Goal: Task Accomplishment & Management: Manage account settings

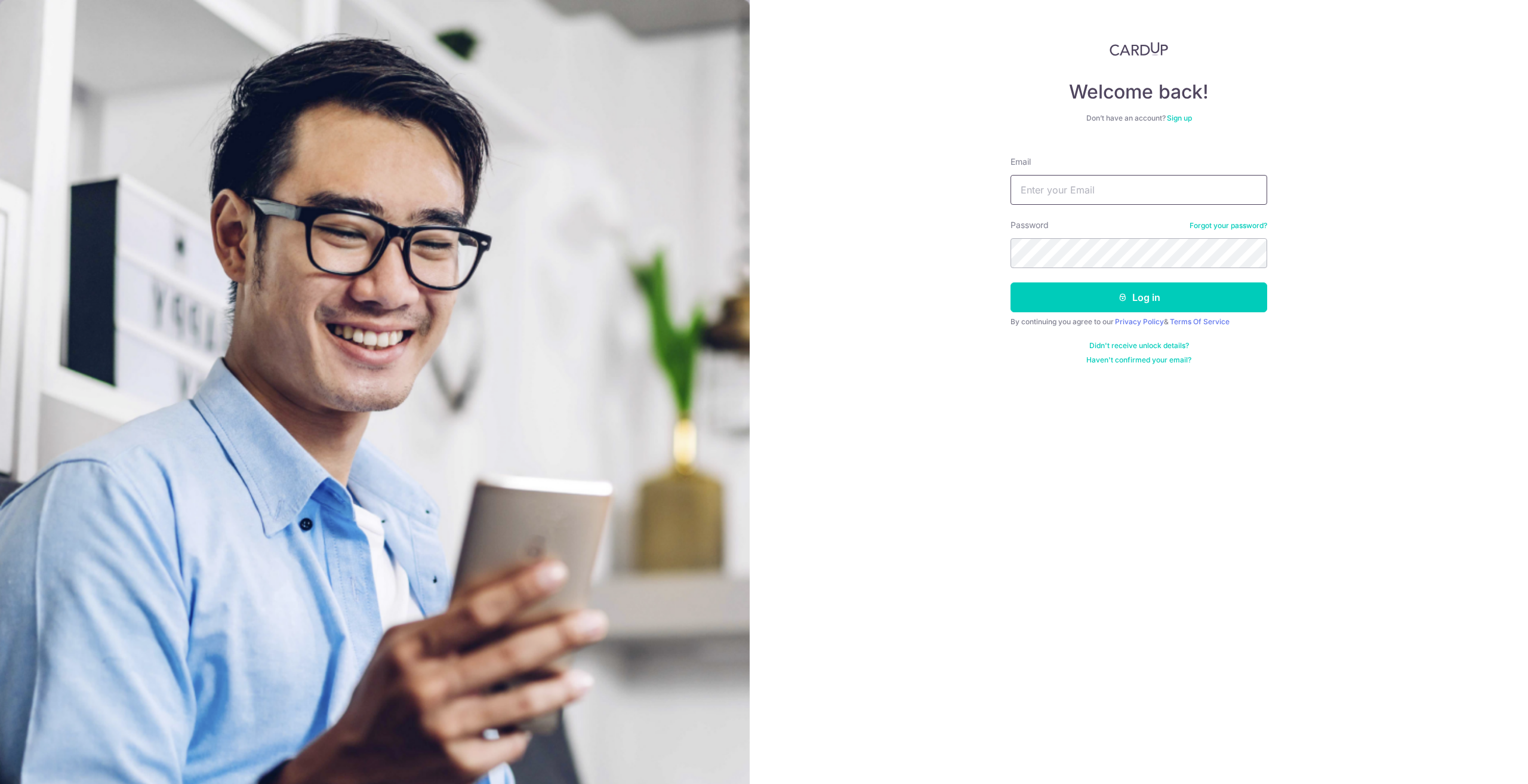
click at [1061, 191] on input "Email" at bounding box center [1139, 190] width 257 height 30
type input "[EMAIL_ADDRESS][DOMAIN_NAME]"
click at [1010, 283] on button "Log in" at bounding box center [1139, 297] width 257 height 30
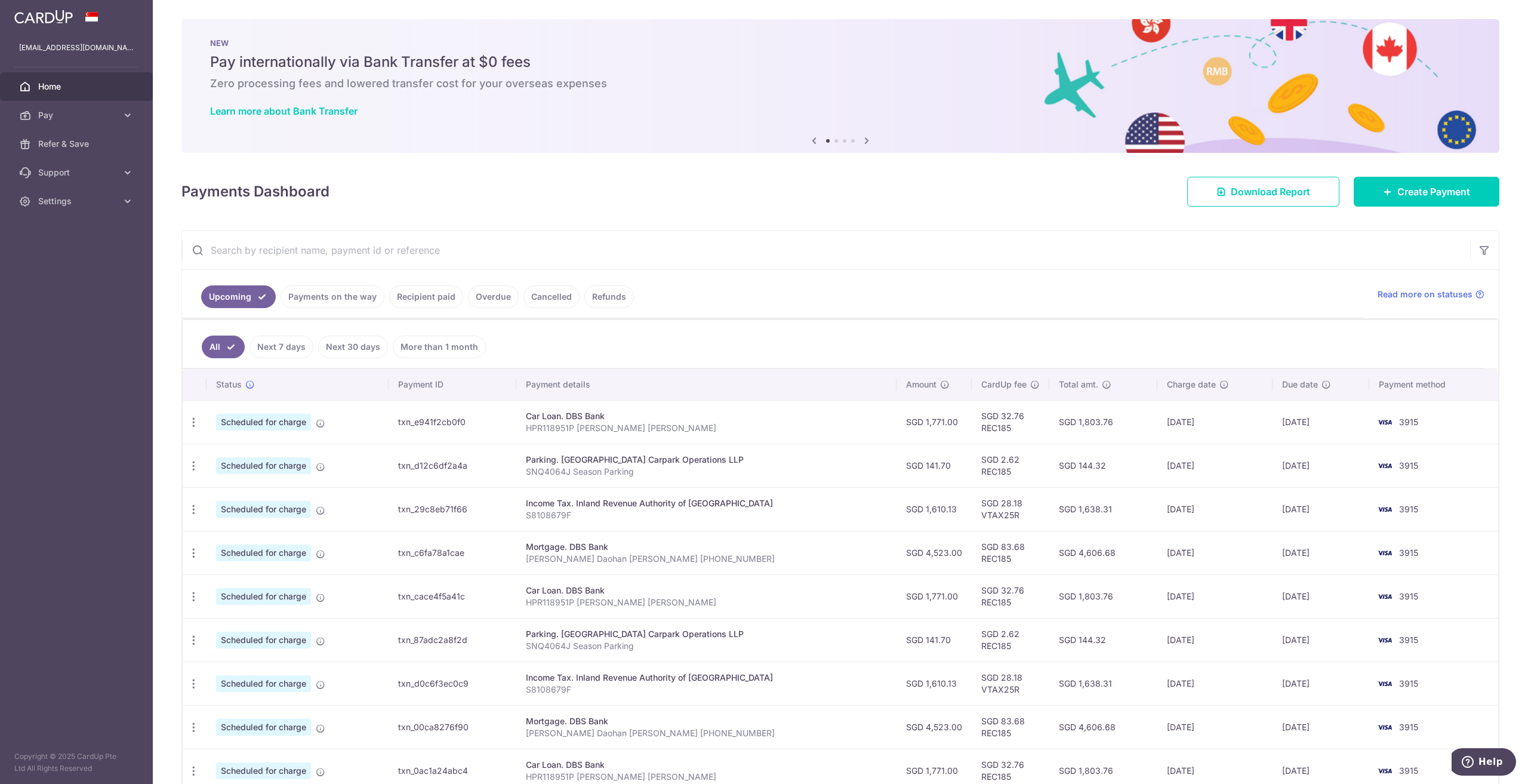
scroll to position [120, 0]
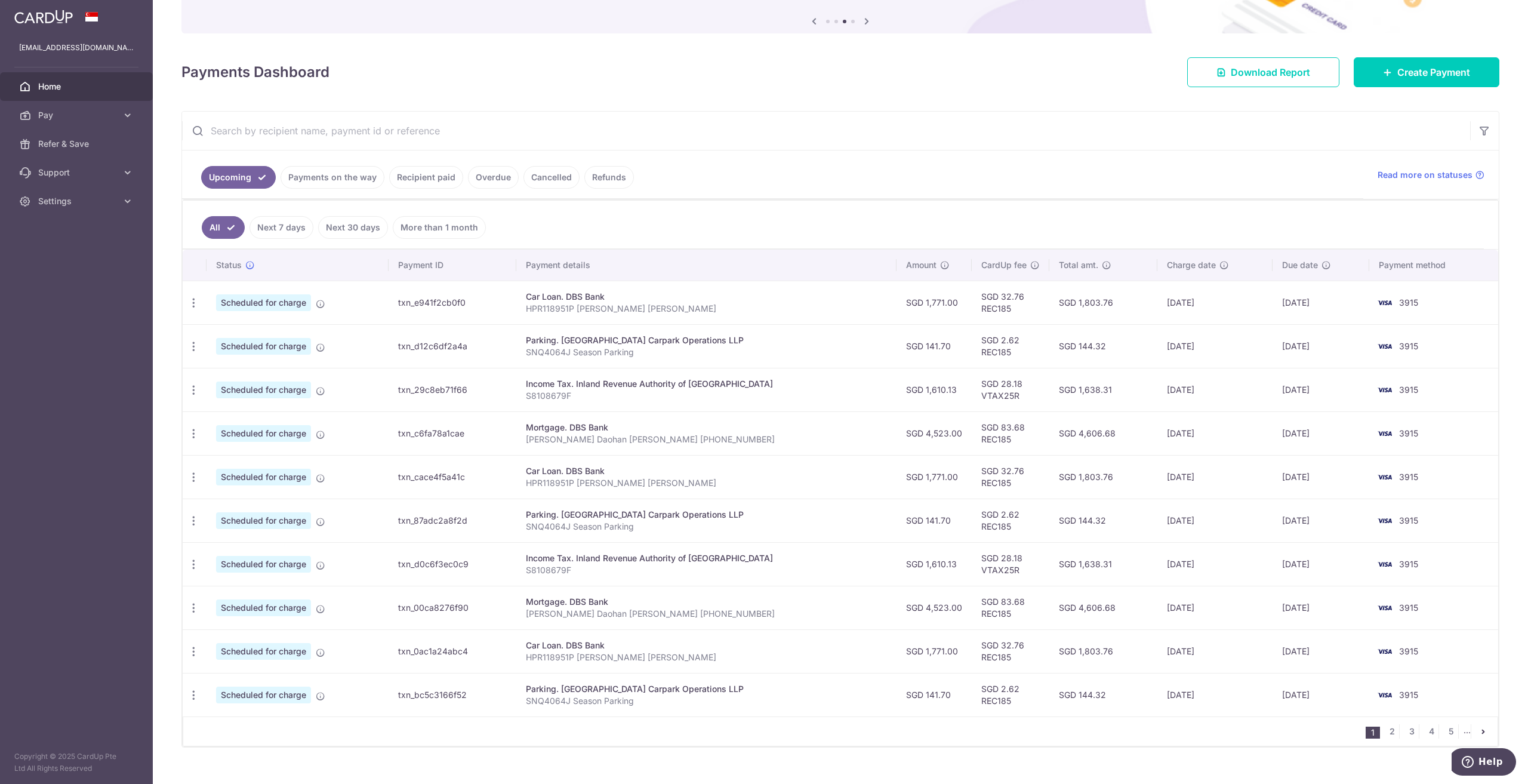
click at [435, 175] on link "Recipient paid" at bounding box center [426, 177] width 74 height 23
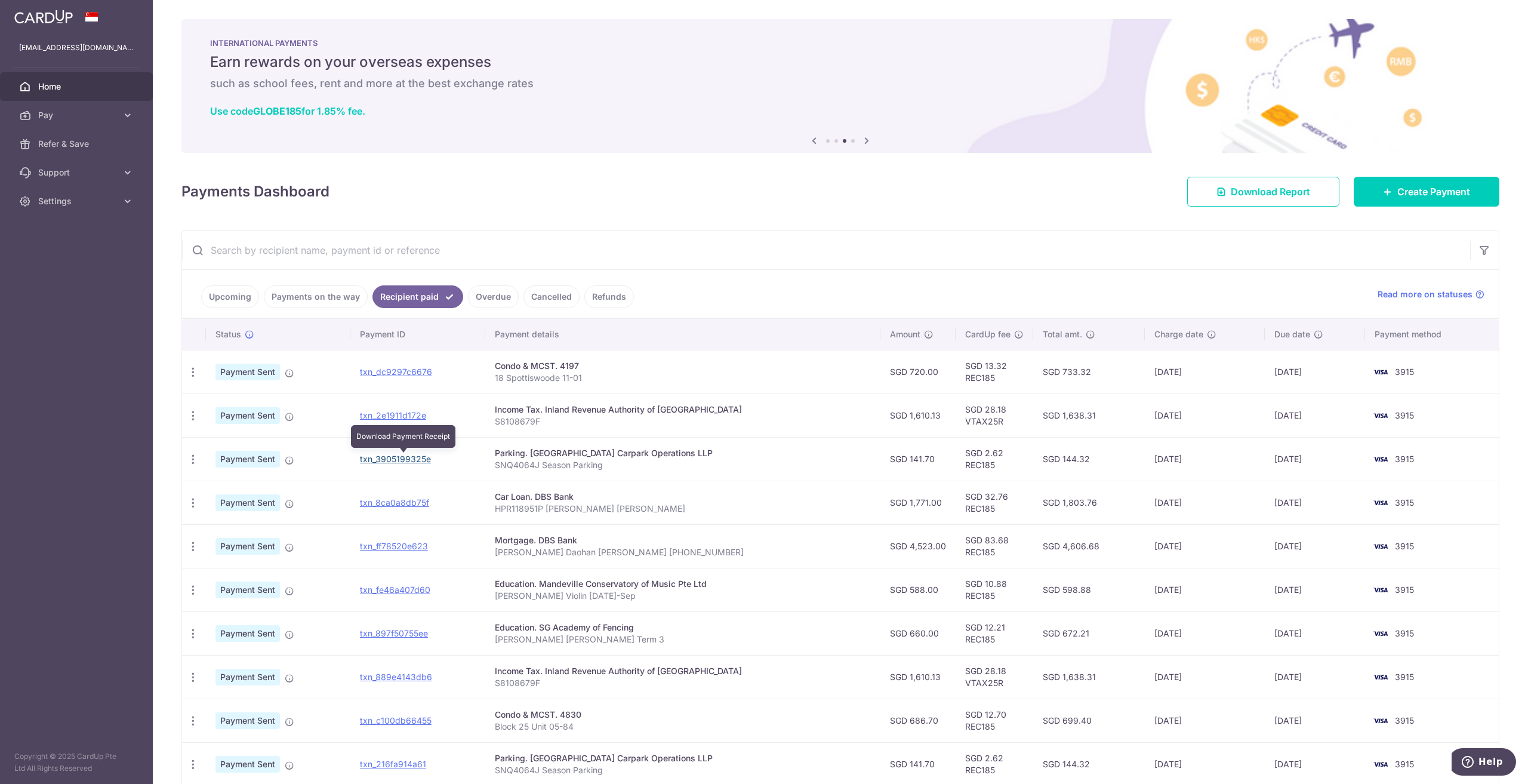
click at [397, 456] on link "txn_3905199325e" at bounding box center [395, 458] width 71 height 10
